Goal: Transaction & Acquisition: Purchase product/service

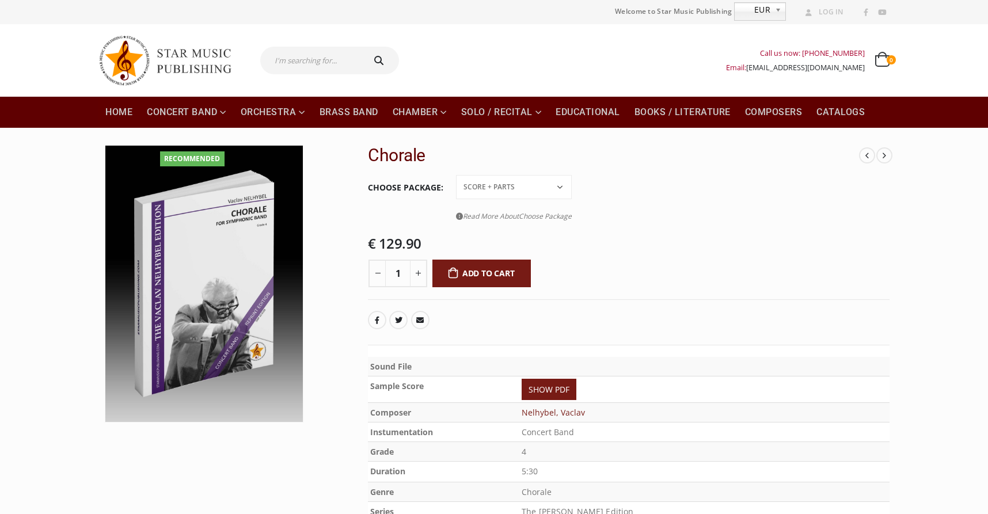
click at [560, 187] on select "Conductor Score PDF File Score + Parts Score + Parts + PDF File" at bounding box center [514, 187] width 116 height 24
click at [456, 175] on select "Conductor Score PDF File Score + Parts Score + Parts + PDF File" at bounding box center [514, 187] width 116 height 24
click at [560, 185] on select "Conductor Score PDF File Score + Parts Score + Parts + PDF File" at bounding box center [514, 187] width 116 height 24
click at [456, 175] on select "Conductor Score PDF File Score + Parts Score + Parts + PDF File" at bounding box center [514, 187] width 116 height 24
click at [562, 185] on select "Conductor Score PDF File Score + Parts Score + Parts + PDF File" at bounding box center [514, 187] width 116 height 24
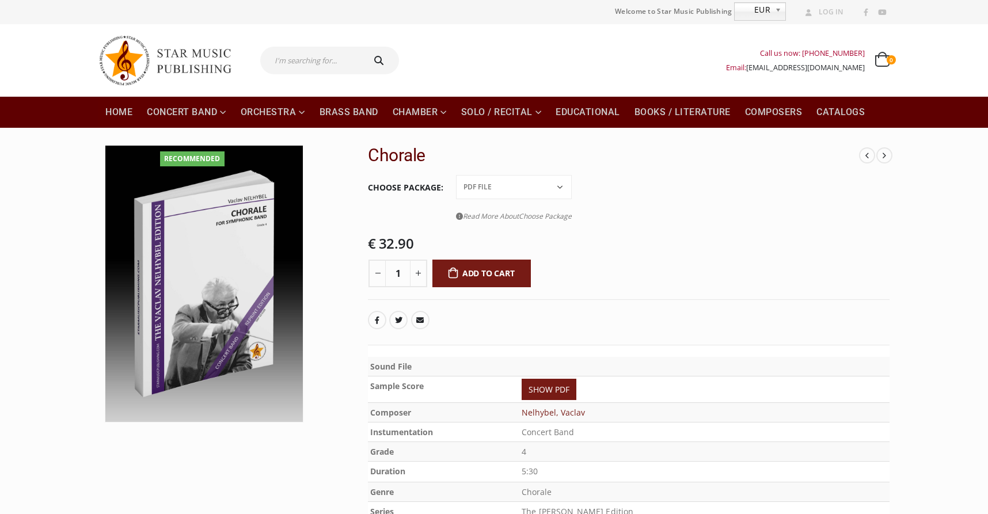
click at [456, 175] on select "Conductor Score PDF File Score + Parts Score + Parts + PDF File" at bounding box center [514, 187] width 116 height 24
click at [565, 187] on select "Conductor Score PDF File Score + Parts Score + Parts + PDF File" at bounding box center [514, 187] width 116 height 24
click at [456, 175] on select "Conductor Score PDF File Score + Parts Score + Parts + PDF File" at bounding box center [514, 187] width 116 height 24
click at [565, 187] on select "Conductor Score PDF File Score + Parts Score + Parts + PDF File" at bounding box center [514, 187] width 116 height 24
click at [456, 175] on select "Conductor Score PDF File Score + Parts Score + Parts + PDF File" at bounding box center [514, 187] width 116 height 24
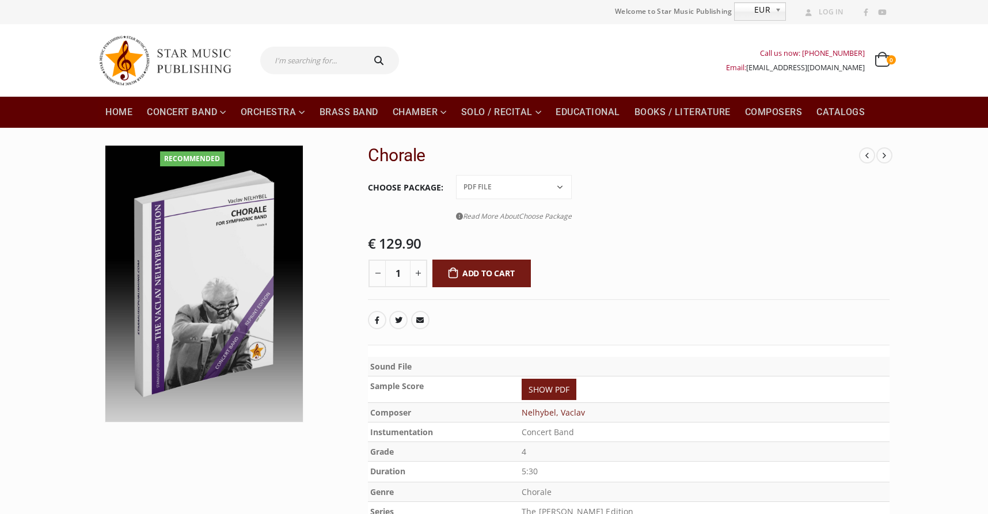
click at [564, 184] on select "Conductor Score PDF File Score + Parts Score + Parts + PDF File" at bounding box center [514, 187] width 116 height 24
click at [456, 175] on select "Conductor Score PDF File Score + Parts Score + Parts + PDF File" at bounding box center [514, 187] width 116 height 24
select select "conductor-score-price"
click at [576, 391] on link "SHOW PDF" at bounding box center [549, 389] width 55 height 21
click at [778, 12] on b at bounding box center [780, 11] width 10 height 17
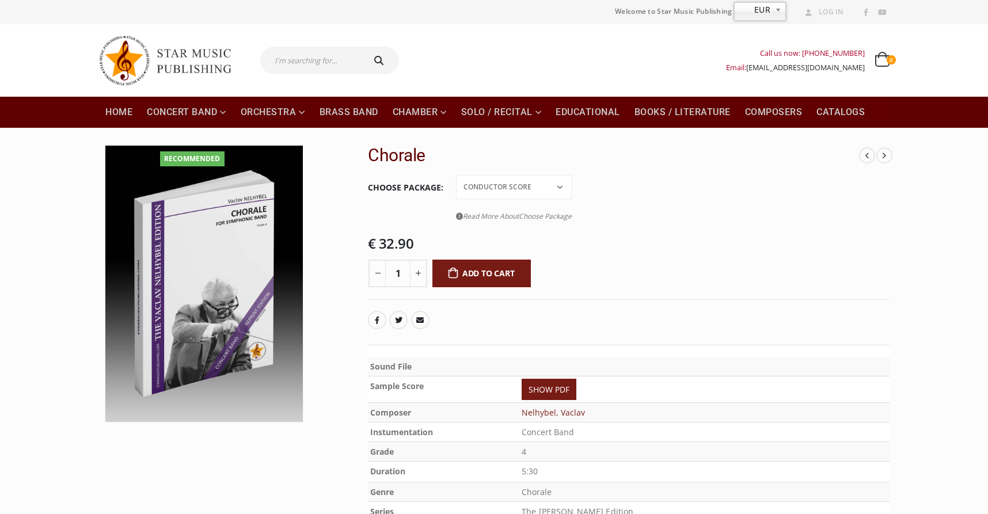
click at [771, 8] on link "EUR" at bounding box center [760, 11] width 52 height 18
click at [664, 52] on div "Call us now: +49-156-7875-3775 Email: info@starmusicpublishing.com 0 0 items 0 …" at bounding box center [649, 60] width 482 height 46
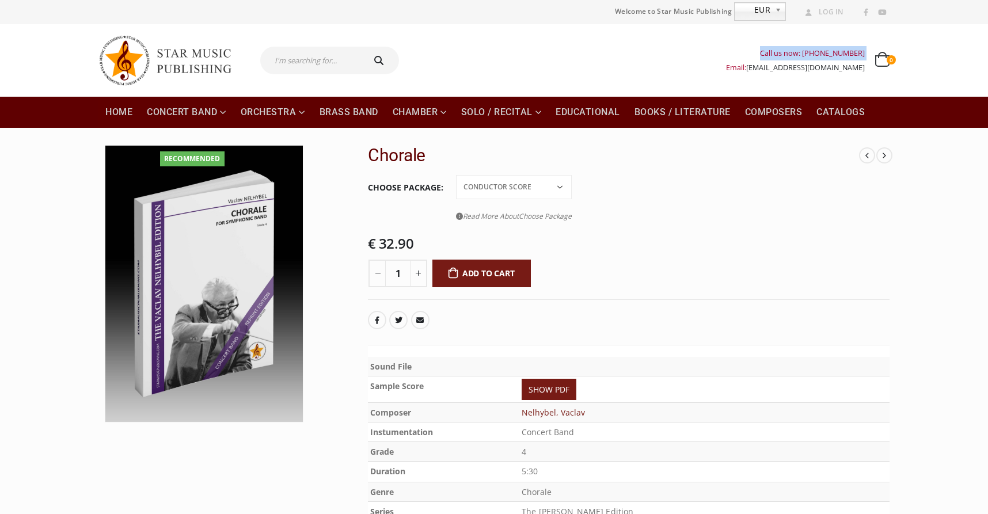
click at [664, 52] on div "Call us now: +49-156-7875-3775 Email: info@starmusicpublishing.com 0 0 items 0 …" at bounding box center [649, 60] width 482 height 46
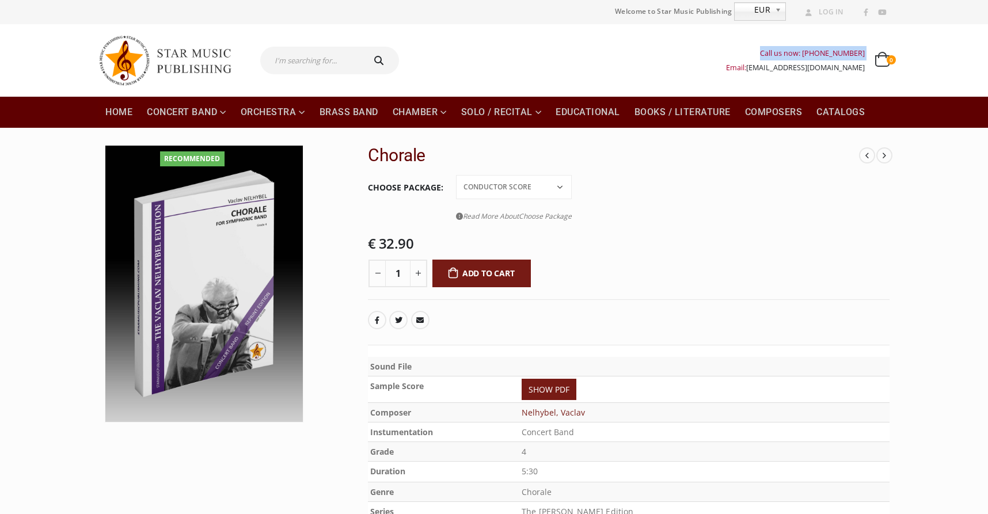
click at [553, 216] on span "Choose Package" at bounding box center [545, 216] width 53 height 10
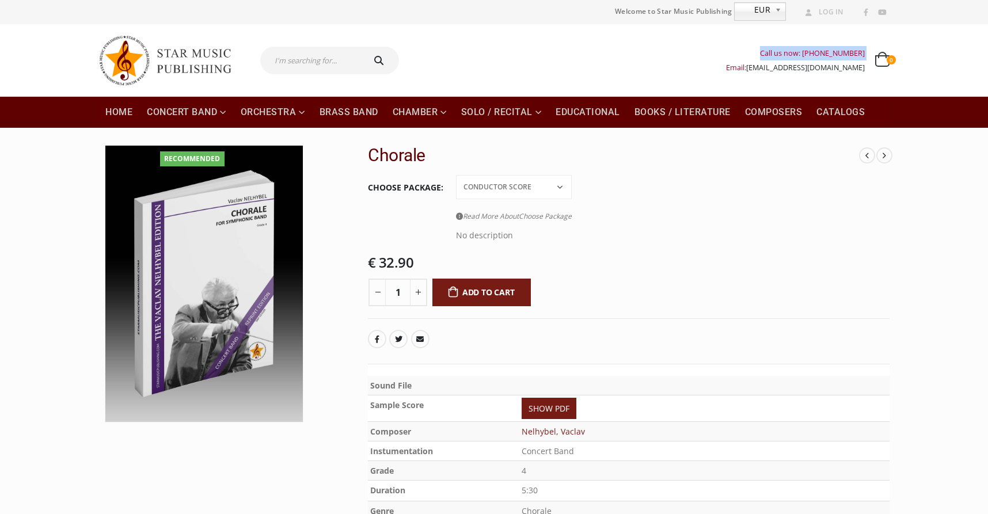
click at [553, 216] on span "Choose Package" at bounding box center [545, 216] width 53 height 10
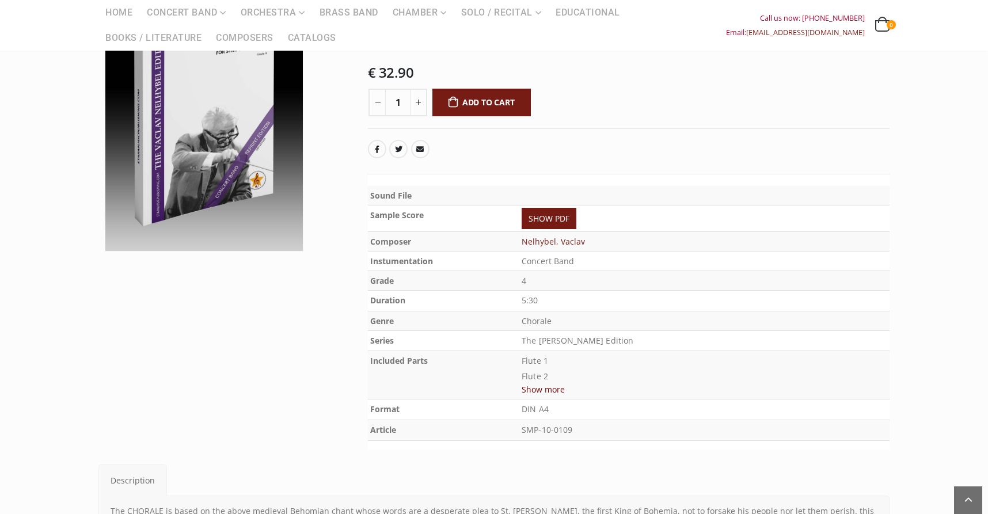
scroll to position [174, 0]
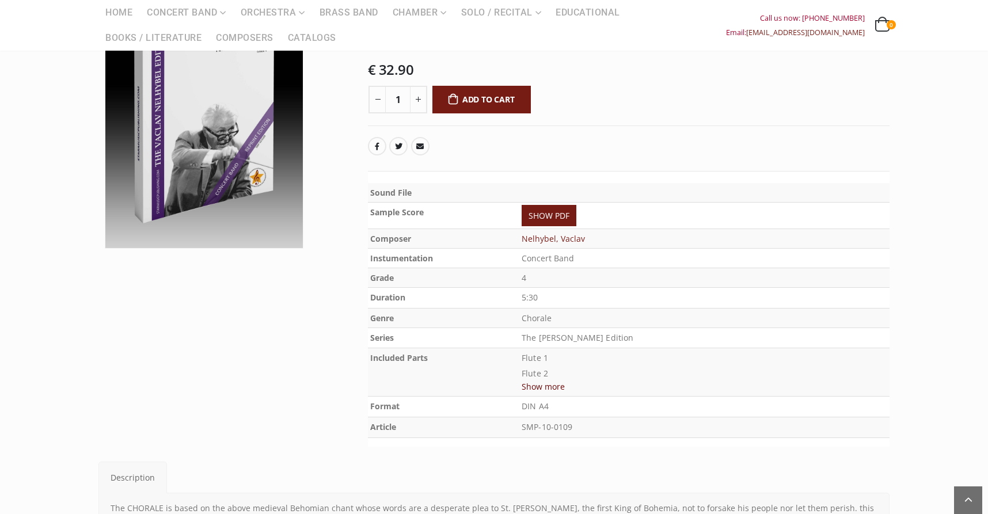
click at [565, 386] on button "Show more" at bounding box center [543, 386] width 43 height 14
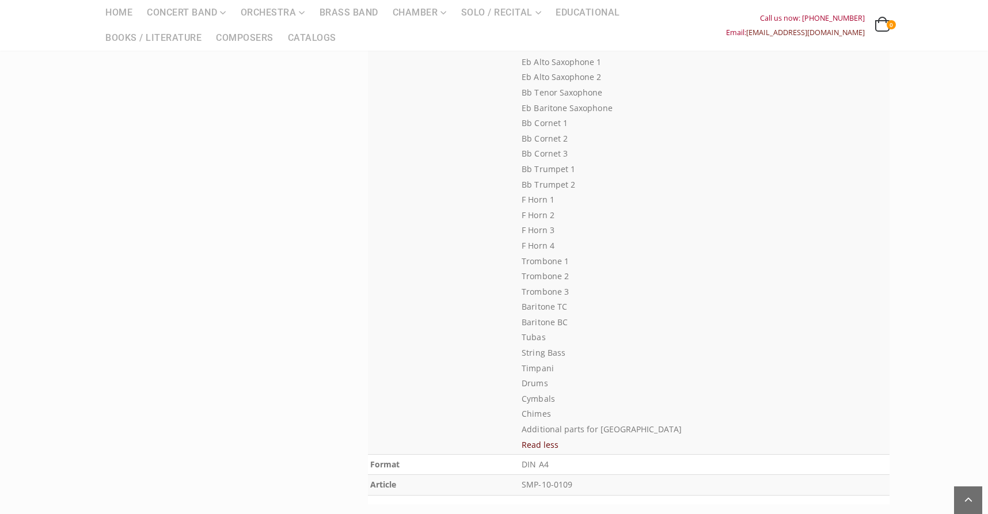
scroll to position [686, 0]
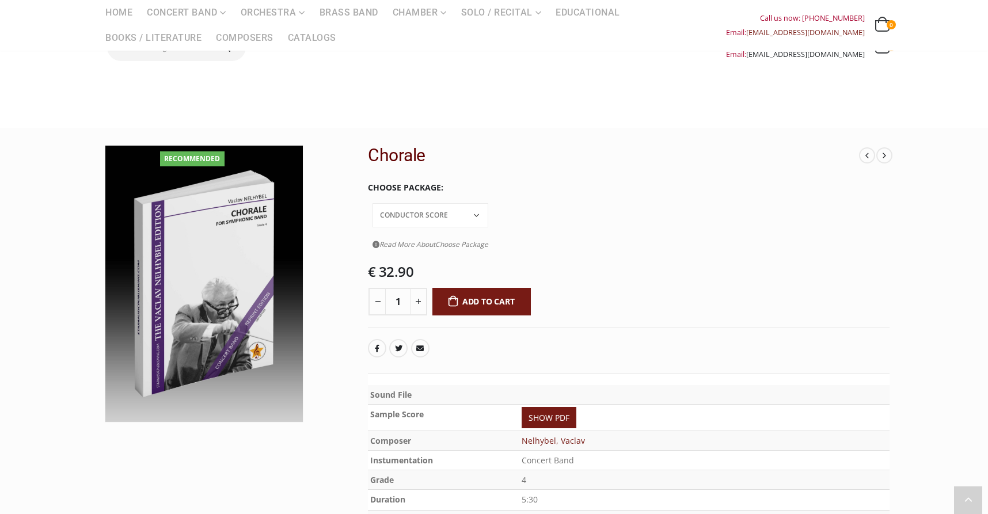
select select "conductor-score-price"
